Goal: Entertainment & Leisure: Consume media (video, audio)

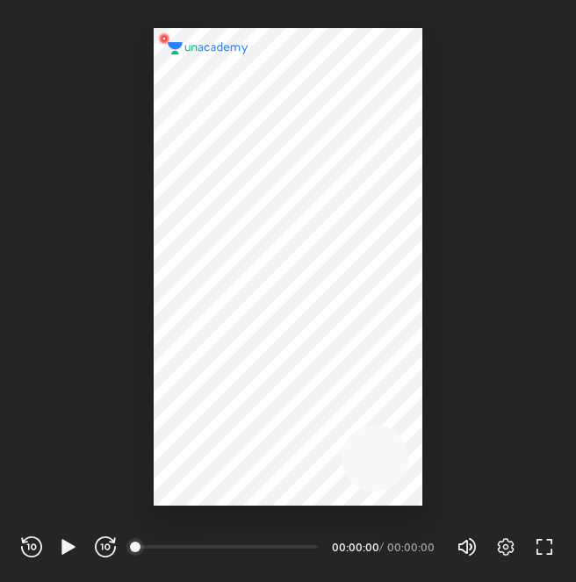
scroll to position [582, 576]
click at [76, 540] on icon "button" at bounding box center [68, 547] width 21 height 21
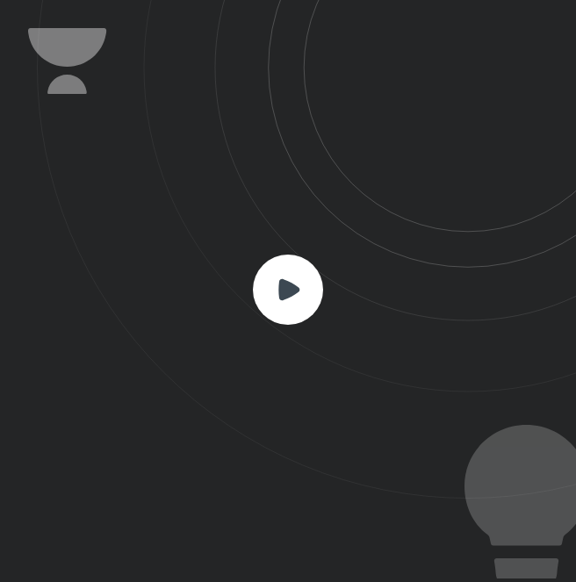
click at [270, 313] on rect at bounding box center [288, 290] width 70 height 70
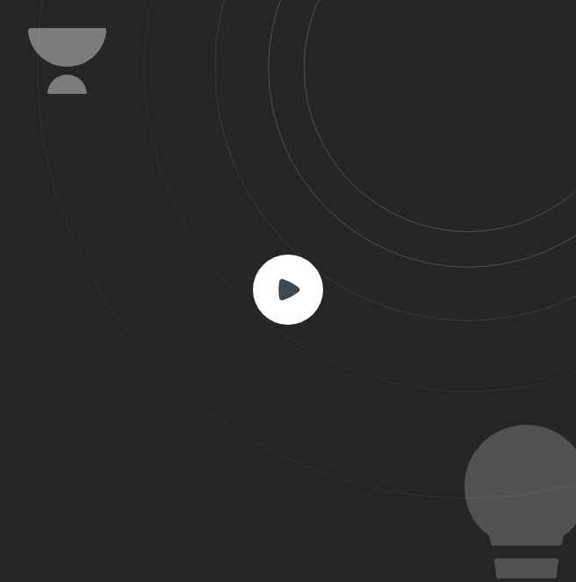
click at [270, 313] on rect at bounding box center [288, 290] width 70 height 70
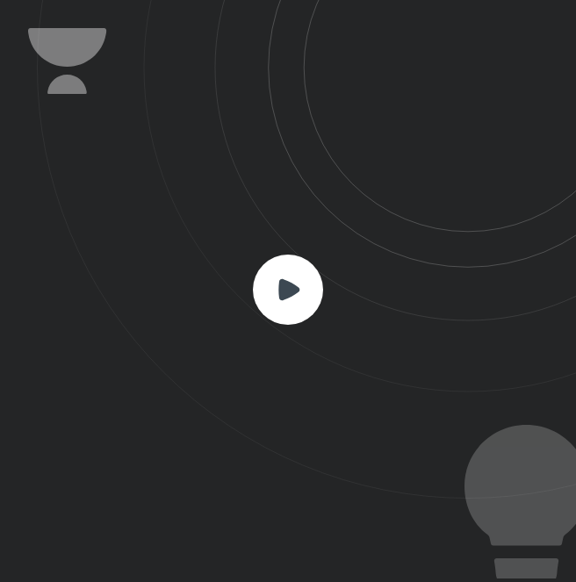
click at [285, 308] on rect at bounding box center [288, 290] width 70 height 70
click at [575, 0] on html "CONNECTING TO 's CLASS REWIND (J) PLAY (K) FORWARD (L) 00:00 00:00:00 / 00:00:0…" at bounding box center [288, 0] width 576 height 0
